Goal: Book appointment/travel/reservation

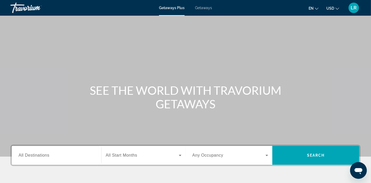
click at [36, 157] on span "All Destinations" at bounding box center [34, 155] width 31 height 4
click at [36, 157] on input "Destination All Destinations" at bounding box center [57, 156] width 76 height 6
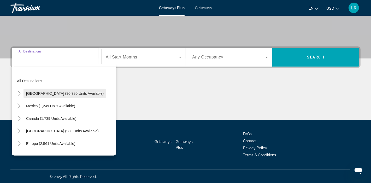
scroll to position [99, 0]
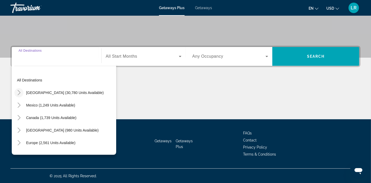
click at [18, 92] on icon "Toggle United States (30,780 units available)" at bounding box center [18, 92] width 5 height 5
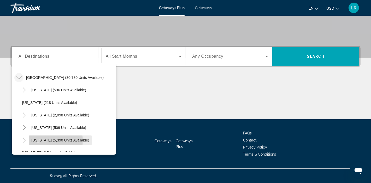
click at [45, 141] on span "Florida (5,390 units available)" at bounding box center [60, 140] width 58 height 4
type input "**********"
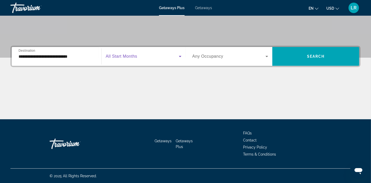
click at [181, 58] on icon "Search widget" at bounding box center [180, 56] width 6 height 6
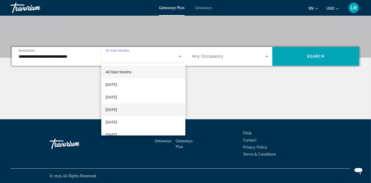
click at [137, 109] on mat-option "November 2025" at bounding box center [143, 110] width 84 height 13
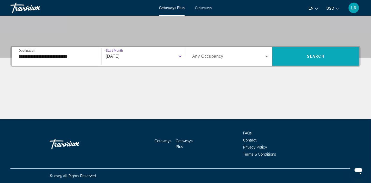
click at [317, 56] on span "Search" at bounding box center [316, 56] width 18 height 4
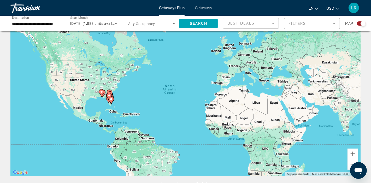
scroll to position [18, 0]
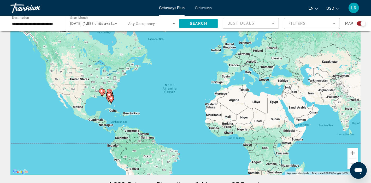
click at [111, 96] on icon "Main content" at bounding box center [111, 99] width 5 height 7
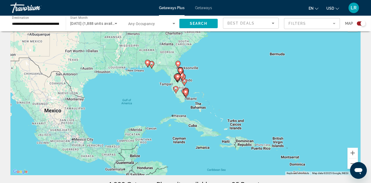
click at [183, 76] on icon "Main content" at bounding box center [181, 76] width 5 height 7
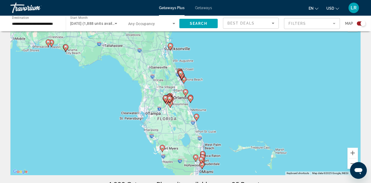
click at [182, 75] on icon "Main content" at bounding box center [180, 74] width 5 height 7
type input "**********"
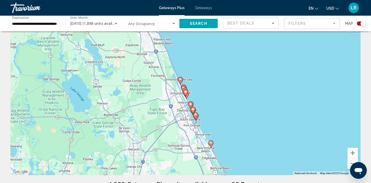
click at [192, 108] on icon "Main content" at bounding box center [193, 110] width 5 height 7
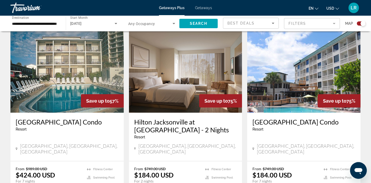
scroll to position [153, 0]
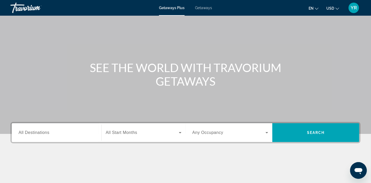
scroll to position [28, 0]
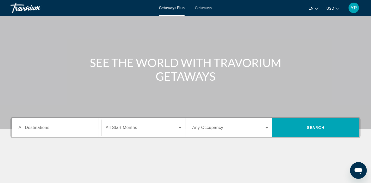
click at [34, 129] on span "All Destinations" at bounding box center [34, 127] width 31 height 4
click at [34, 129] on input "Destination All Destinations" at bounding box center [57, 128] width 76 height 6
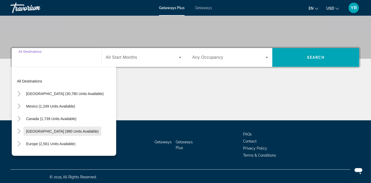
scroll to position [99, 0]
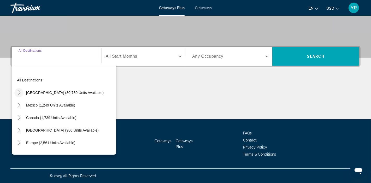
click at [18, 92] on icon "Toggle United States (30,780 units available)" at bounding box center [18, 92] width 5 height 5
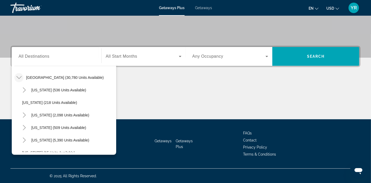
click at [52, 140] on span "Florida (5,390 units available)" at bounding box center [60, 140] width 58 height 4
type input "**********"
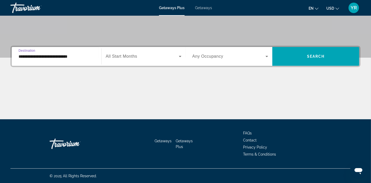
click at [180, 56] on icon "Search widget" at bounding box center [180, 56] width 3 height 1
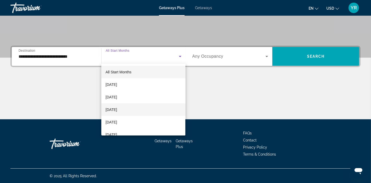
click at [136, 109] on mat-option "November 2025" at bounding box center [143, 110] width 84 height 13
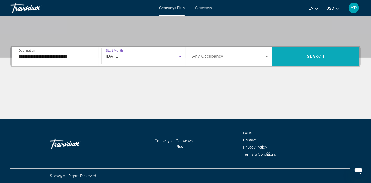
click at [320, 58] on span "Search" at bounding box center [316, 56] width 18 height 4
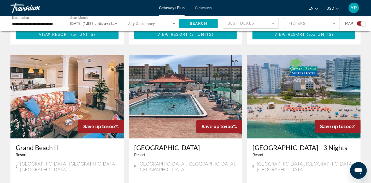
scroll to position [754, 0]
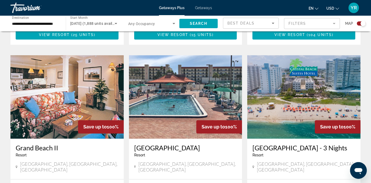
click at [174, 86] on img "Main content" at bounding box center [185, 97] width 113 height 84
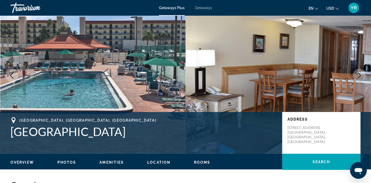
scroll to position [4, 0]
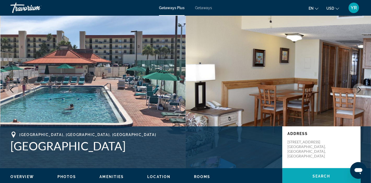
click at [312, 178] on span "Main content" at bounding box center [322, 176] width 78 height 13
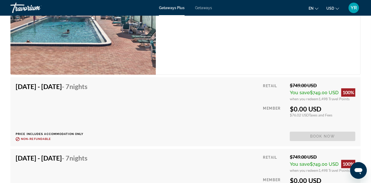
scroll to position [933, 0]
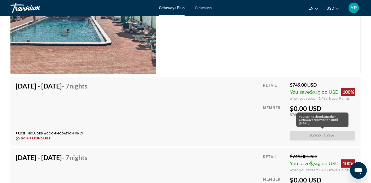
click at [323, 137] on span "Book now" at bounding box center [323, 135] width 66 height 9
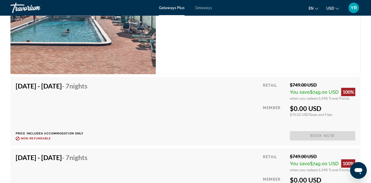
click at [322, 135] on span "Book now" at bounding box center [323, 135] width 66 height 9
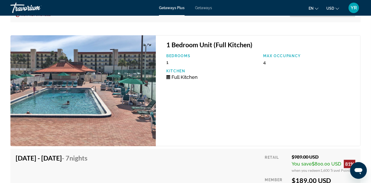
scroll to position [1261, 0]
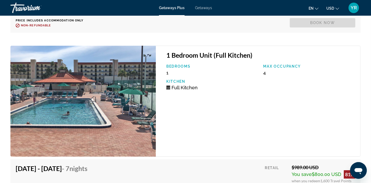
click at [131, 130] on img "Main content" at bounding box center [83, 101] width 146 height 111
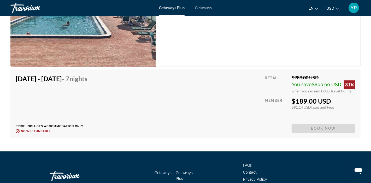
scroll to position [1356, 0]
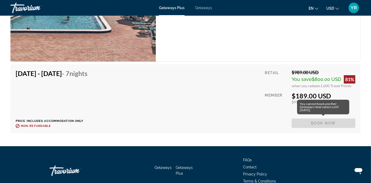
click at [322, 124] on span "Book now" at bounding box center [324, 123] width 64 height 9
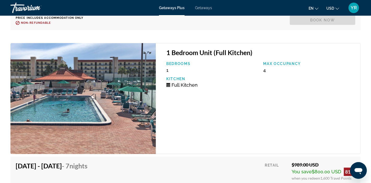
scroll to position [1272, 0]
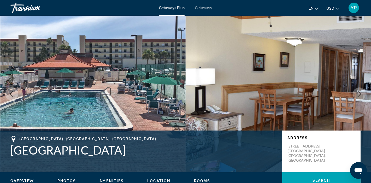
click at [361, 95] on icon "Next image" at bounding box center [360, 94] width 6 height 6
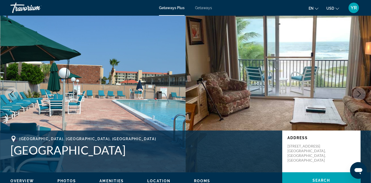
click at [361, 95] on icon "Next image" at bounding box center [360, 94] width 6 height 6
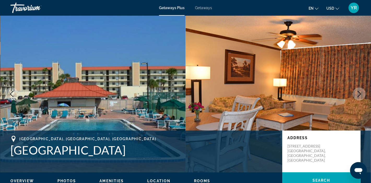
click at [361, 95] on icon "Next image" at bounding box center [360, 94] width 6 height 6
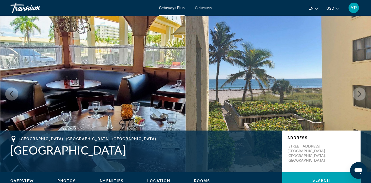
click at [361, 95] on icon "Next image" at bounding box center [360, 94] width 6 height 6
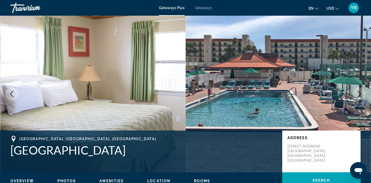
click at [361, 95] on icon "Next image" at bounding box center [360, 94] width 6 height 6
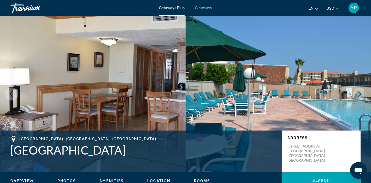
click at [361, 95] on icon "Next image" at bounding box center [360, 94] width 6 height 6
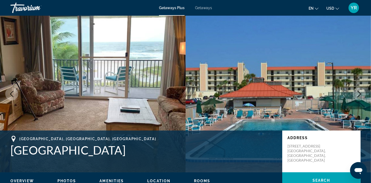
click at [361, 95] on icon "Next image" at bounding box center [360, 94] width 6 height 6
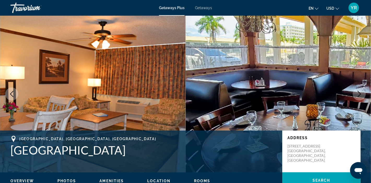
click at [361, 95] on icon "Next image" at bounding box center [360, 94] width 6 height 6
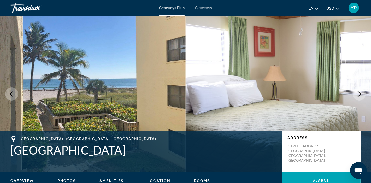
click at [363, 93] on button "Next image" at bounding box center [359, 94] width 13 height 13
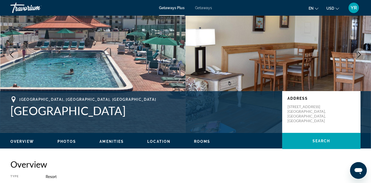
scroll to position [41, 0]
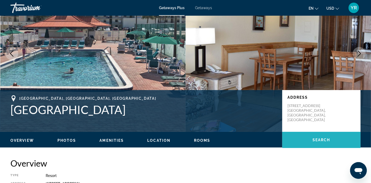
click at [330, 141] on span "Search" at bounding box center [322, 140] width 18 height 4
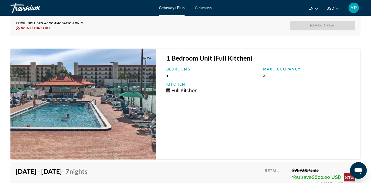
scroll to position [1257, 0]
